Goal: Information Seeking & Learning: Learn about a topic

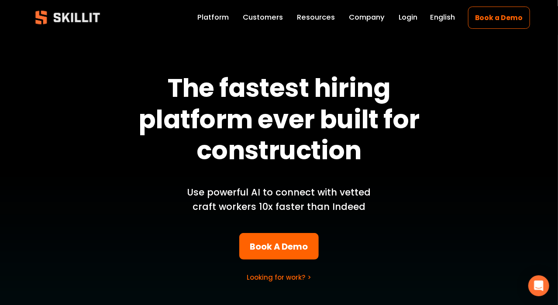
click at [358, 21] on link "Company" at bounding box center [367, 17] width 36 height 12
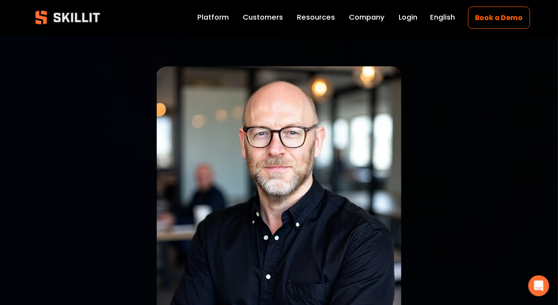
click at [302, 19] on span "Resources" at bounding box center [316, 17] width 38 height 11
click at [0, 0] on span "Pricing" at bounding box center [0, 0] width 0 height 0
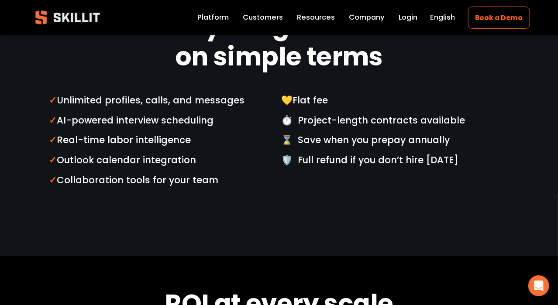
scroll to position [1441, 0]
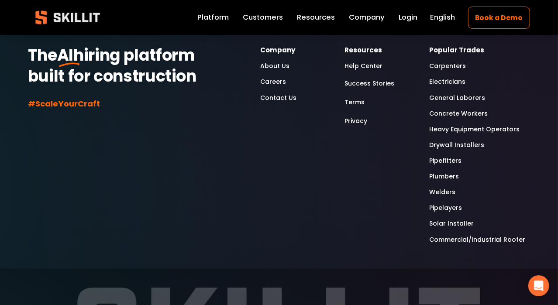
click at [461, 76] on link "Electricians" at bounding box center [447, 81] width 36 height 10
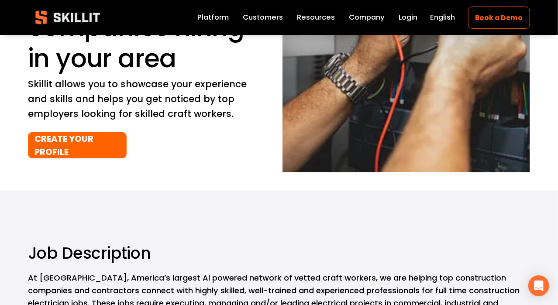
scroll to position [131, 0]
